Goal: Task Accomplishment & Management: Use online tool/utility

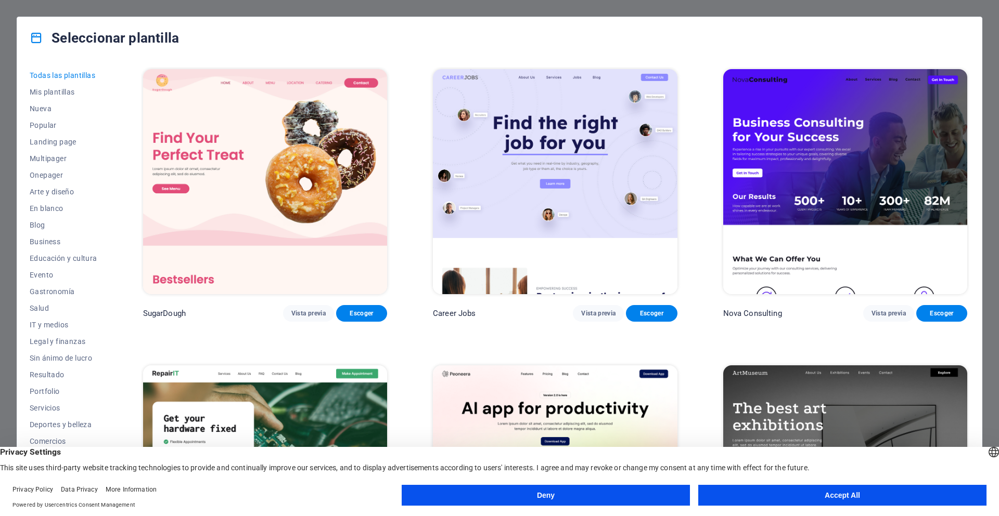
click at [825, 494] on button "Accept All" at bounding box center [842, 495] width 288 height 21
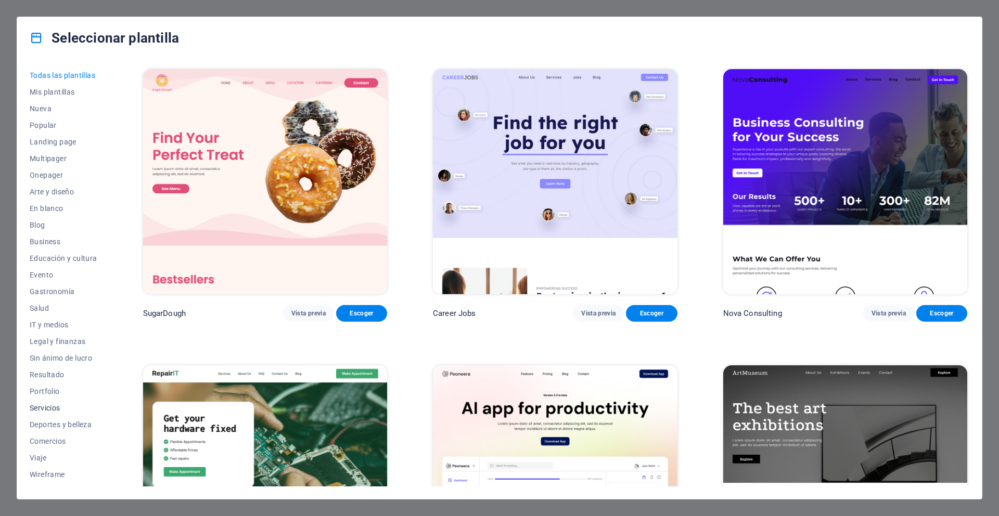
click at [48, 410] on span "Servicios" at bounding box center [64, 408] width 68 height 8
click at [38, 407] on span "Servicios" at bounding box center [64, 408] width 68 height 8
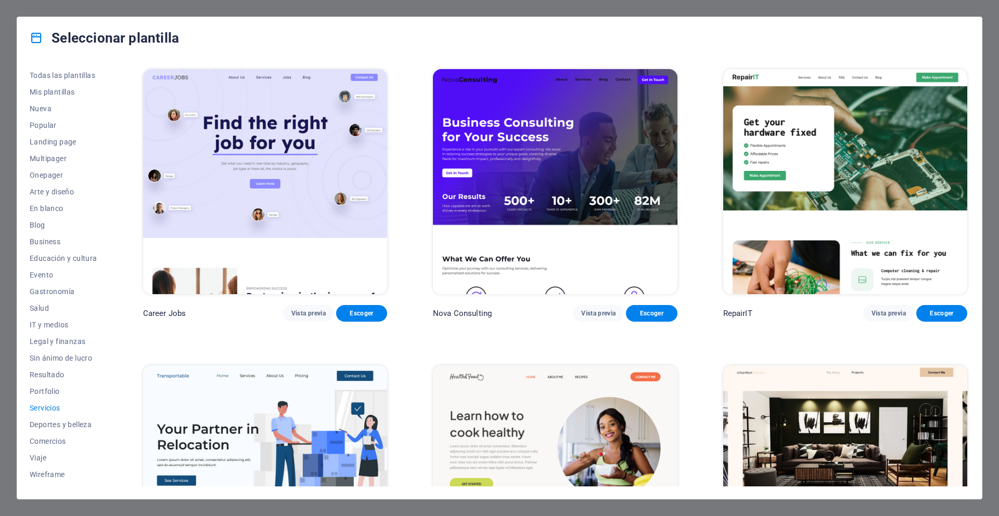
drag, startPoint x: 966, startPoint y: 98, endPoint x: 966, endPoint y: 103, distance: 5.2
click at [966, 103] on div "RepairIT Vista previa Escoger" at bounding box center [845, 194] width 248 height 255
click at [967, 107] on div "Career Jobs Vista previa Escoger Nova Consulting Vista previa Escoger RepairIT …" at bounding box center [555, 277] width 828 height 420
drag, startPoint x: 966, startPoint y: 109, endPoint x: 964, endPoint y: 159, distance: 50.0
click at [964, 159] on div "RepairIT Vista previa Escoger" at bounding box center [845, 194] width 248 height 255
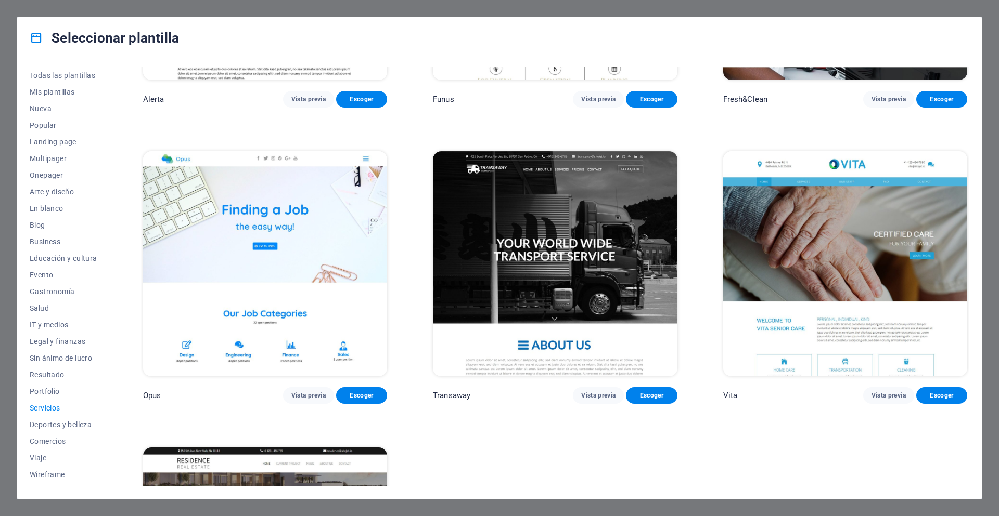
scroll to position [1718, 0]
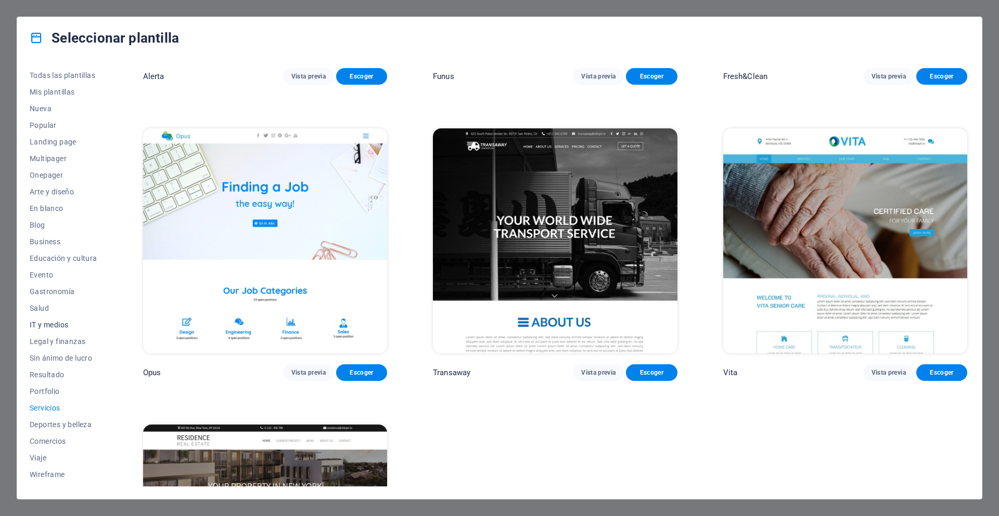
click at [55, 326] on span "IT y medios" at bounding box center [64, 325] width 68 height 8
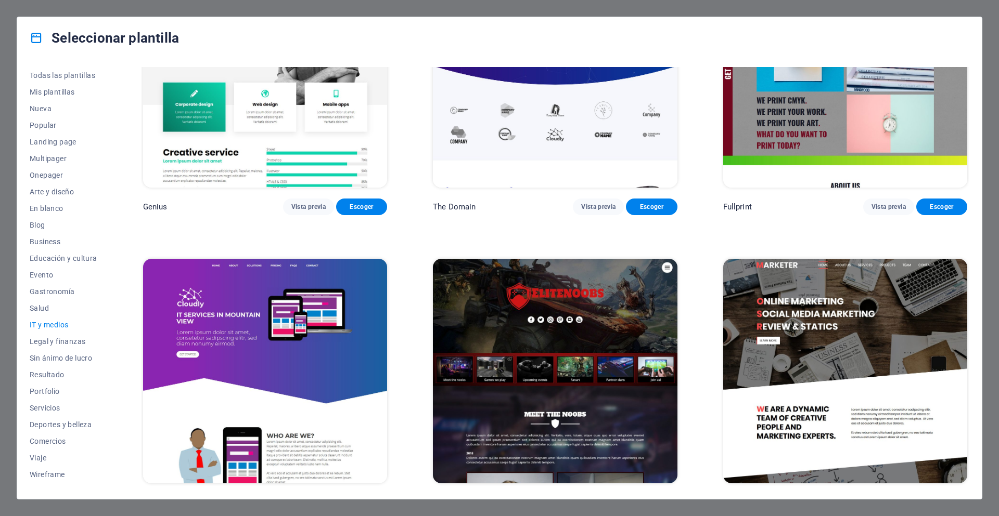
scroll to position [719, 0]
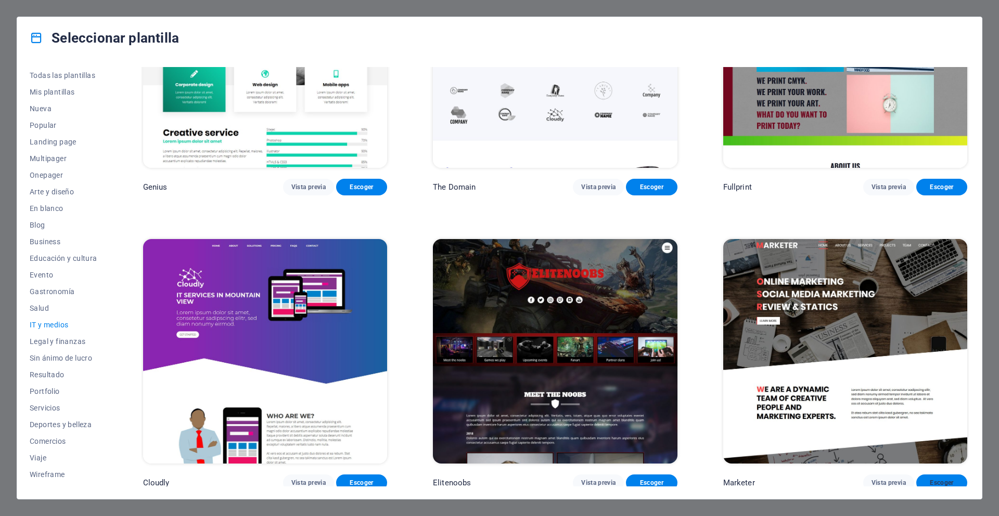
click at [931, 479] on span "Escoger" at bounding box center [941, 483] width 34 height 8
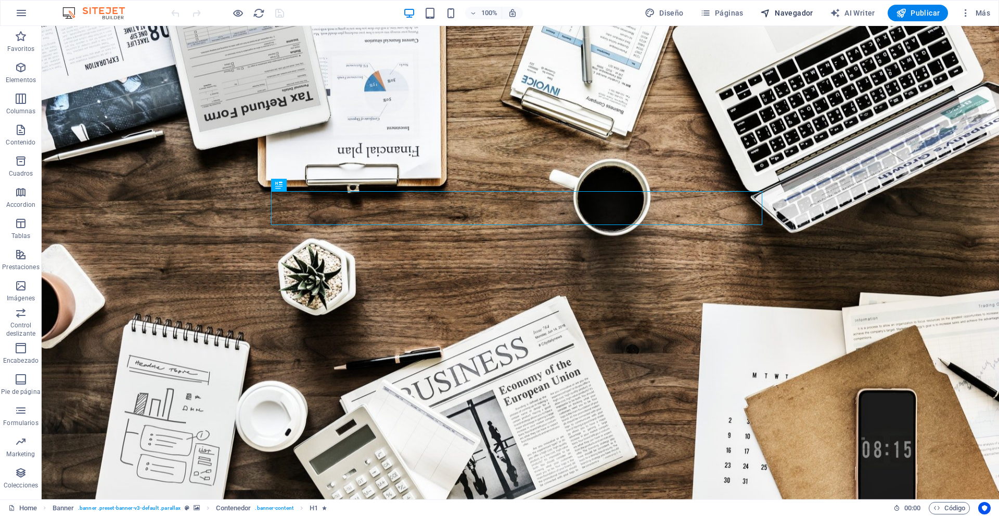
click at [791, 12] on span "Navegador" at bounding box center [786, 13] width 53 height 10
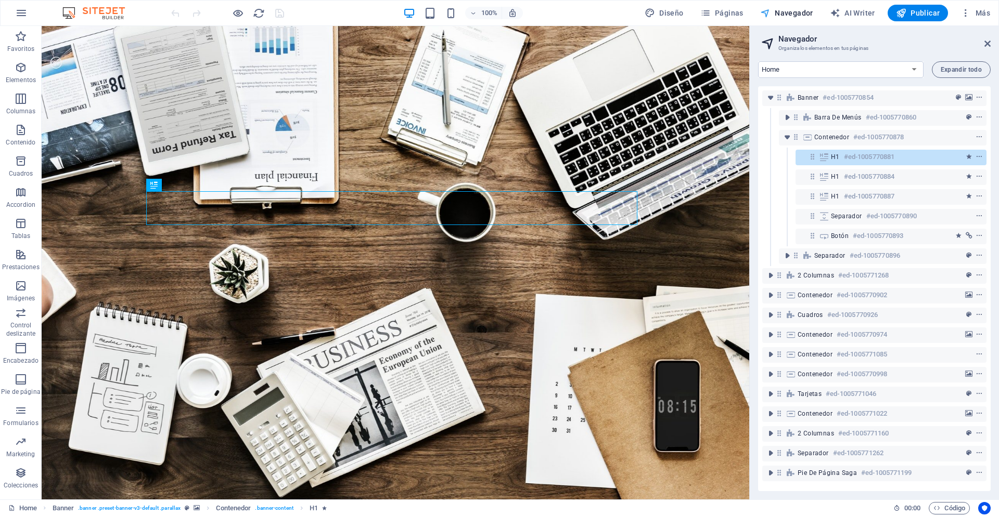
click at [801, 11] on span "Navegador" at bounding box center [786, 13] width 53 height 10
click at [716, 14] on span "Páginas" at bounding box center [721, 13] width 43 height 10
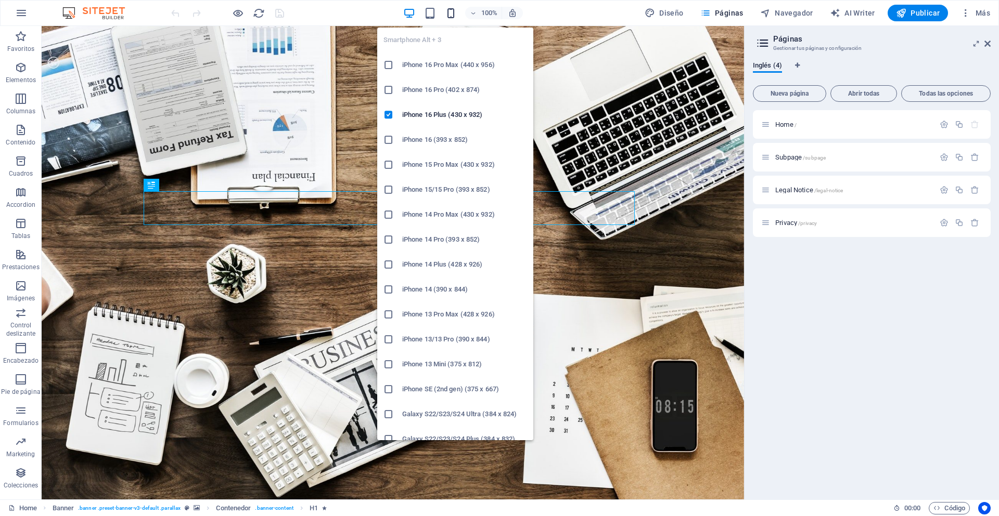
click at [452, 13] on icon "button" at bounding box center [451, 13] width 12 height 12
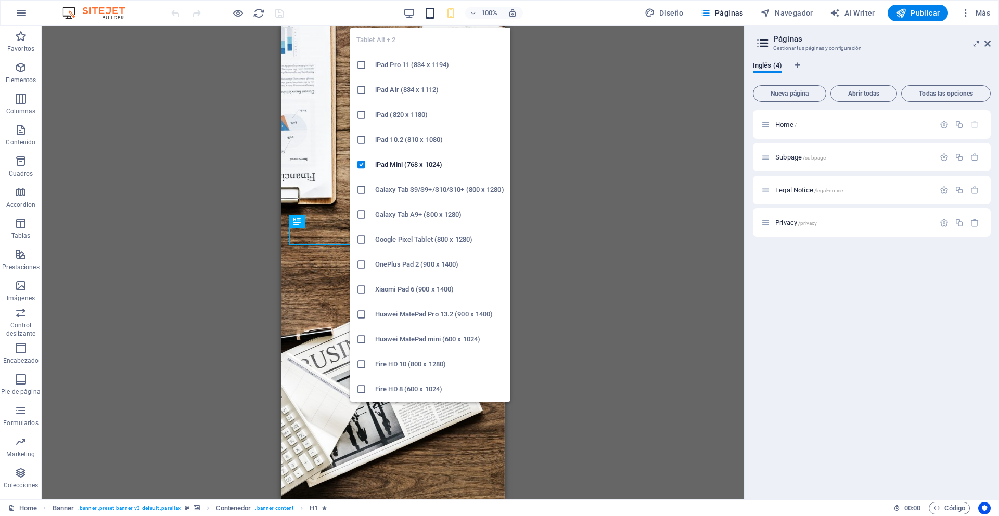
click at [431, 12] on icon "button" at bounding box center [430, 13] width 12 height 12
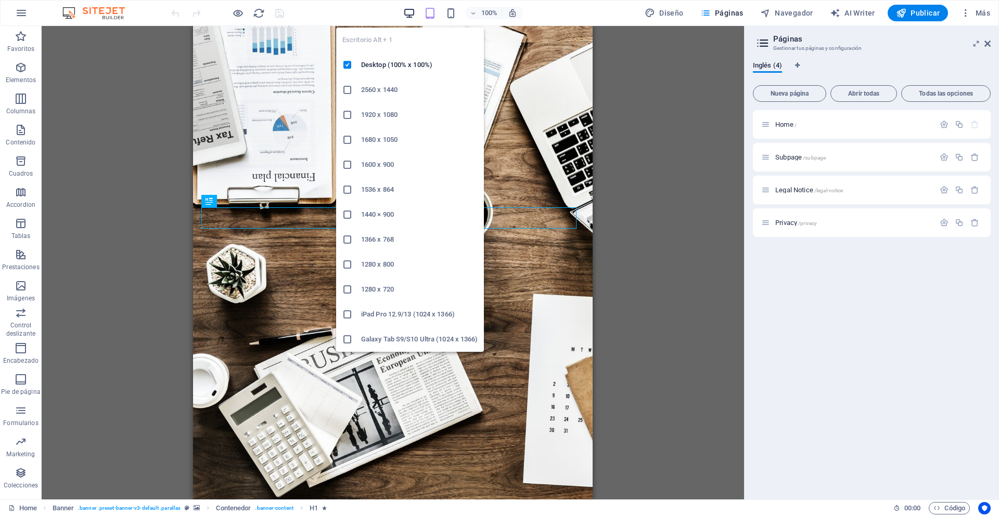
click at [410, 12] on icon "button" at bounding box center [409, 13] width 12 height 12
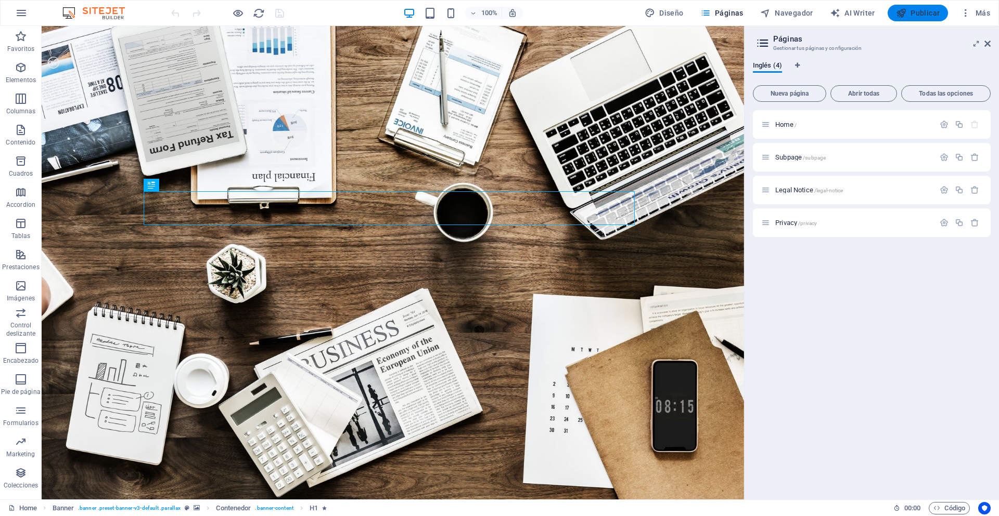
click at [915, 12] on span "Publicar" at bounding box center [918, 13] width 44 height 10
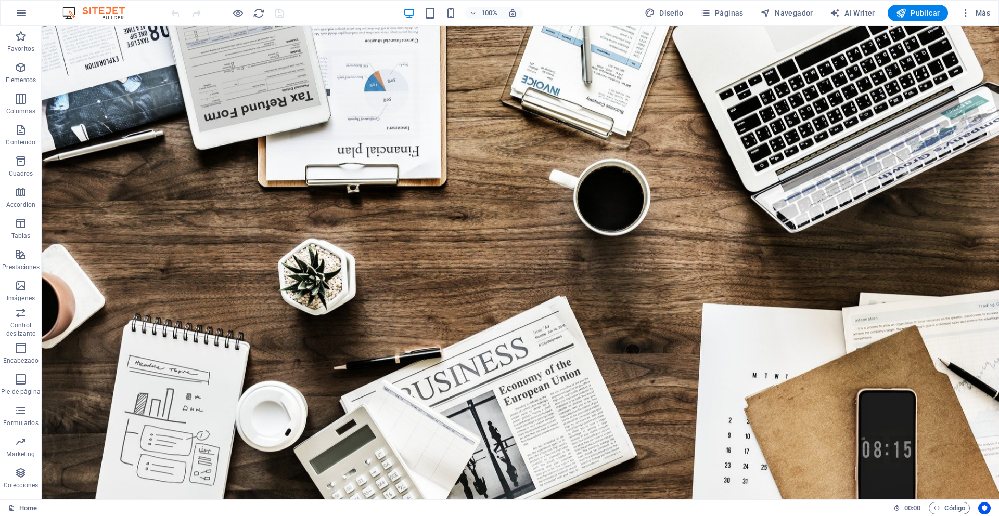
drag, startPoint x: 997, startPoint y: 69, endPoint x: 928, endPoint y: 45, distance: 73.2
click at [909, 14] on span "Publicar" at bounding box center [918, 13] width 44 height 10
